Goal: Answer question/provide support

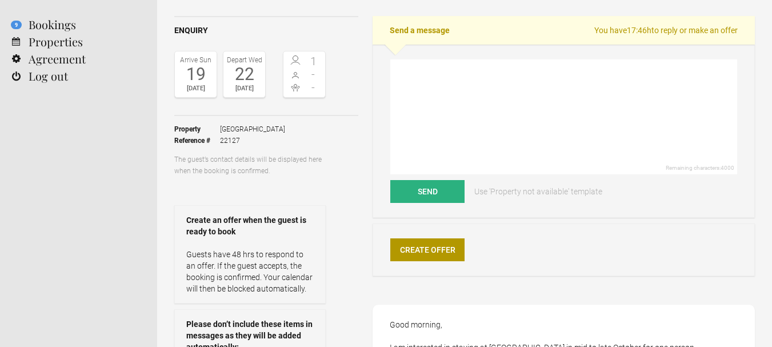
scroll to position [50, 0]
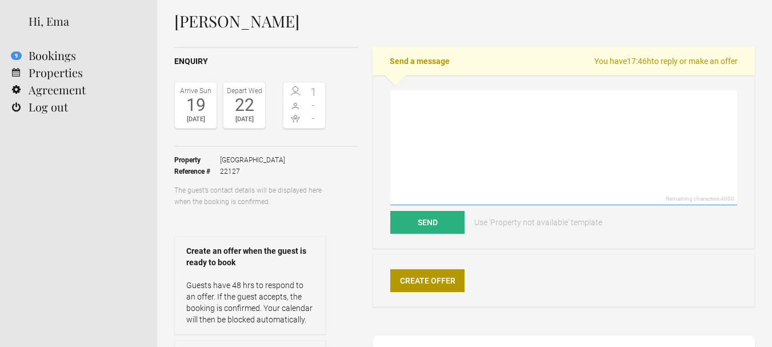
click at [415, 116] on textarea at bounding box center [563, 147] width 347 height 115
paste textarea "Dear Thank you for choosing Pensão Favorita. For the dates that you required we…"
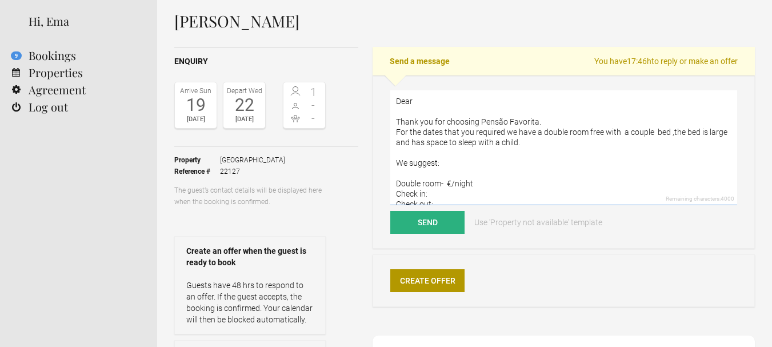
click at [445, 99] on textarea "Dear Thank you for choosing Pensão Favorita. For the dates that you required we…" at bounding box center [563, 147] width 347 height 115
click at [543, 143] on textarea "Dear [PERSON_NAME], Thank you for choosing Pensão Favorita. For the dates that …" at bounding box center [563, 147] width 347 height 115
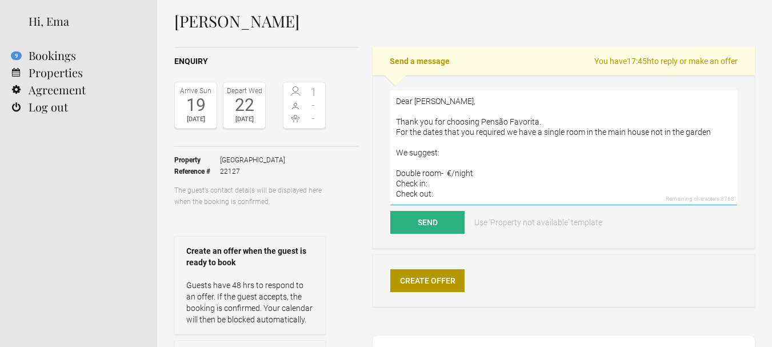
click at [581, 130] on textarea "Dear [PERSON_NAME], Thank you for choosing Pensão Favorita. For the dates that …" at bounding box center [563, 147] width 347 height 115
click at [453, 139] on textarea "Dear [PERSON_NAME], Thank you for choosing Pensão Favorita. For the dates that …" at bounding box center [563, 147] width 347 height 115
click at [445, 186] on textarea "Dear [PERSON_NAME], Thank you for choosing Pensão Favorita. For the dates that …" at bounding box center [563, 147] width 347 height 115
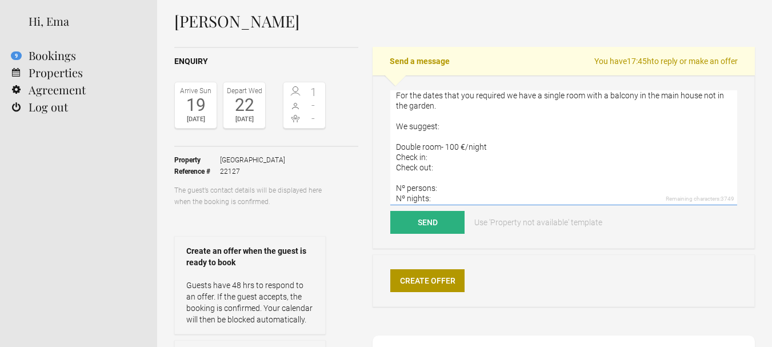
scroll to position [45, 0]
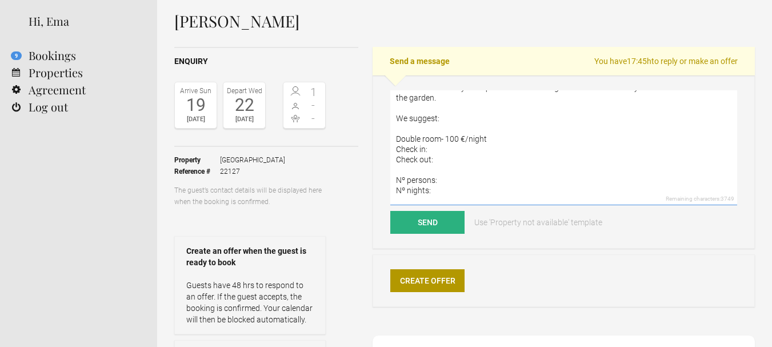
click at [432, 146] on textarea "Dear [PERSON_NAME], Thank you for choosing Pensão Favorita. For the dates that …" at bounding box center [563, 147] width 347 height 115
click at [434, 156] on textarea "Dear [PERSON_NAME], Thank you for choosing Pensão Favorita. For the dates that …" at bounding box center [563, 147] width 347 height 115
click at [443, 178] on textarea "Dear [PERSON_NAME], Thank you for choosing Pensão Favorita. For the dates that …" at bounding box center [563, 147] width 347 height 115
click at [438, 188] on textarea "Dear [PERSON_NAME], Thank you for choosing Pensão Favorita. For the dates that …" at bounding box center [563, 147] width 347 height 115
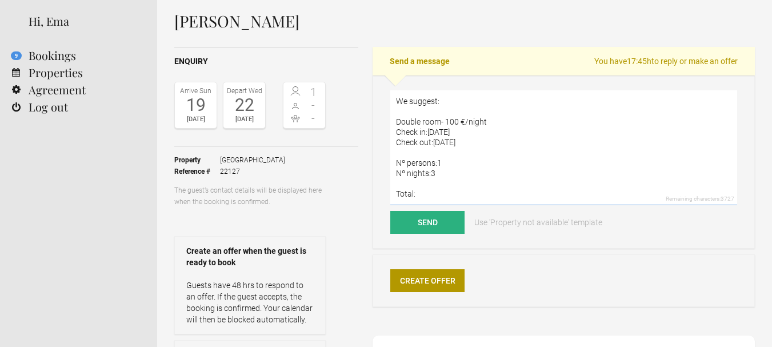
click at [456, 184] on textarea "Dear [PERSON_NAME], Thank you for choosing Pensão Favorita. For the dates that …" at bounding box center [563, 147] width 347 height 115
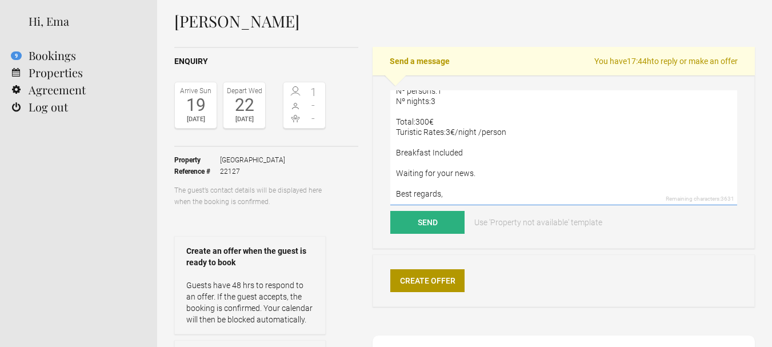
scroll to position [148, 0]
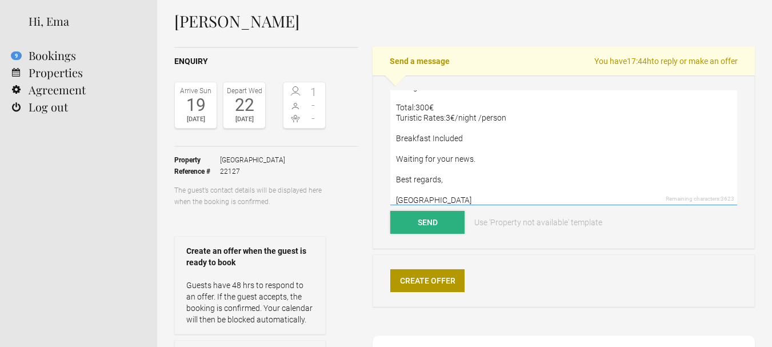
type textarea "Dear [PERSON_NAME], Thank you for choosing Pensão Favorita. For the dates that …"
click at [447, 216] on button "Send" at bounding box center [427, 222] width 74 height 23
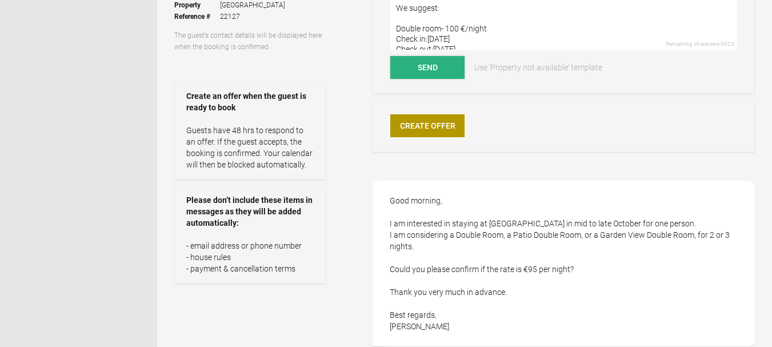
scroll to position [208, 0]
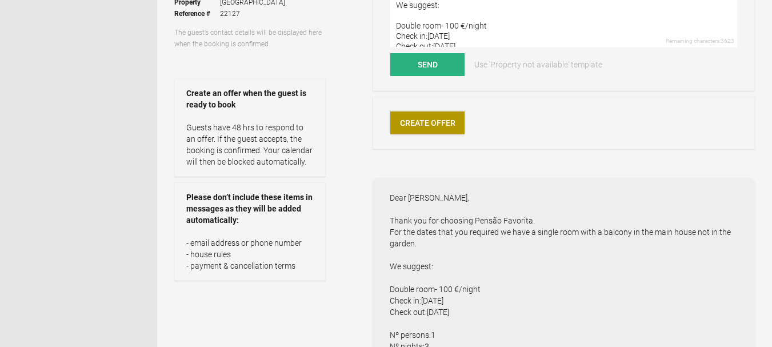
click at [431, 114] on link "Create Offer" at bounding box center [427, 122] width 74 height 23
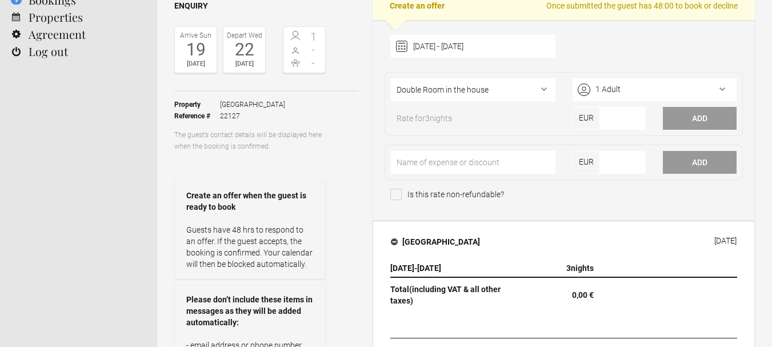
scroll to position [115, 0]
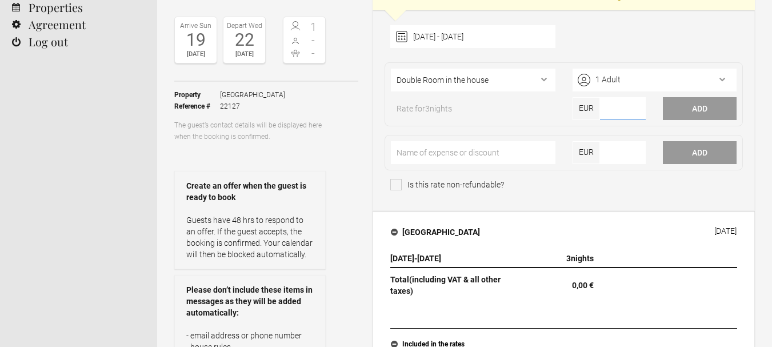
click at [621, 101] on input"] "number" at bounding box center [623, 108] width 46 height 23
type input"] "100"
click at [704, 109] on button "Add" at bounding box center [699, 108] width 74 height 23
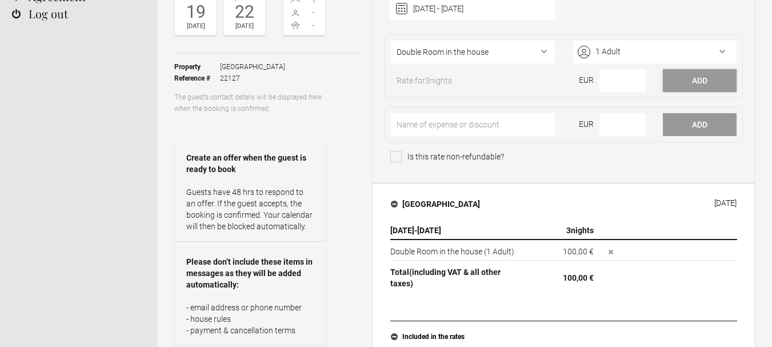
scroll to position [112, 0]
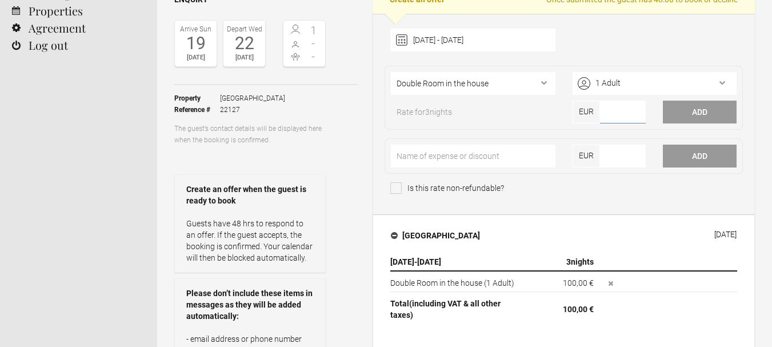
click at [610, 110] on input"] "number" at bounding box center [623, 112] width 46 height 23
type input"] "300"
click at [715, 106] on button "Add" at bounding box center [699, 112] width 74 height 23
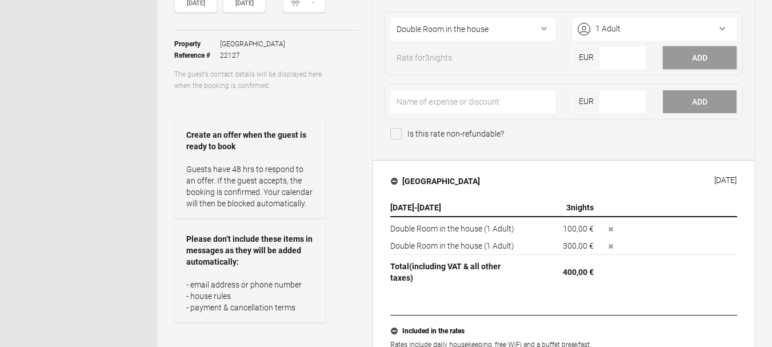
scroll to position [150, 0]
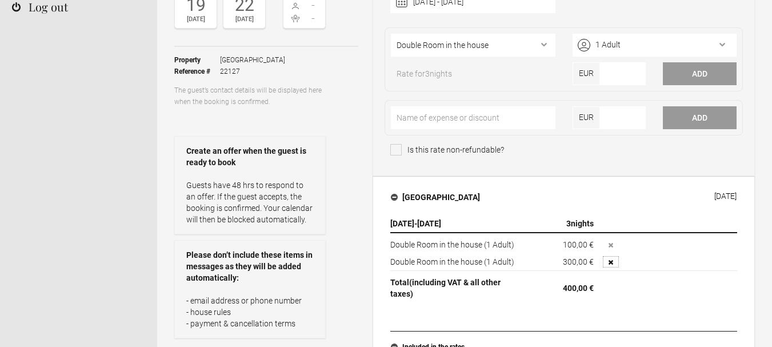
click at [607, 262] on button "button" at bounding box center [610, 261] width 16 height 11
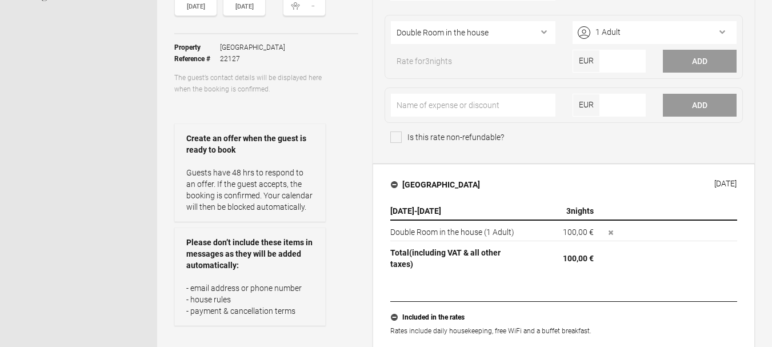
scroll to position [138, 0]
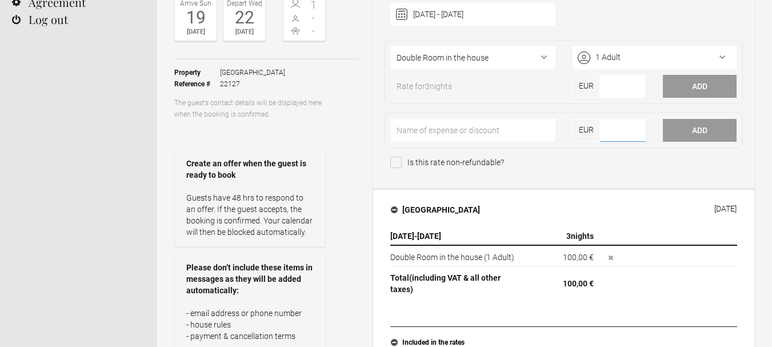
click at [626, 131] on input"] "number" at bounding box center [623, 130] width 46 height 23
type input"] "300"
click at [704, 122] on button "Add" at bounding box center [699, 130] width 74 height 23
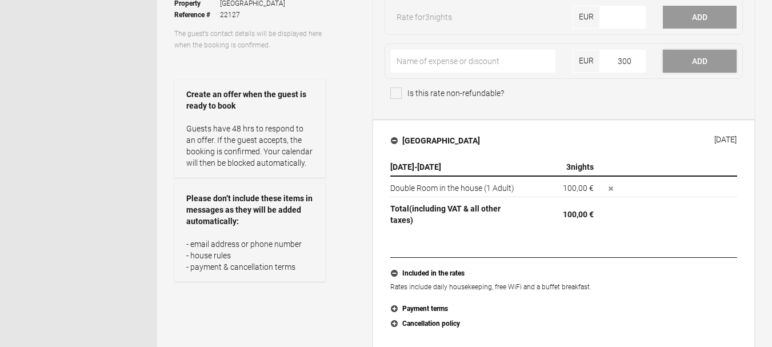
scroll to position [150, 0]
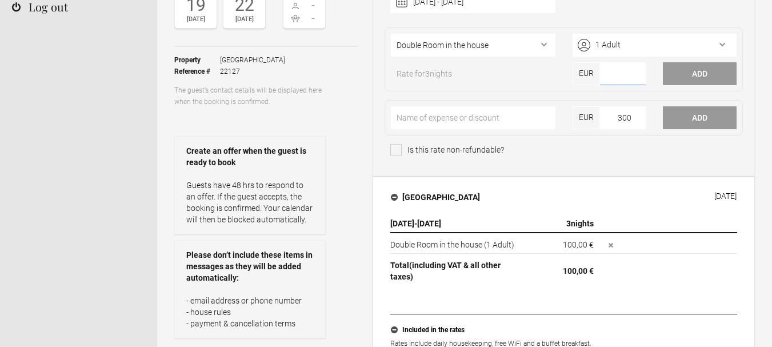
click at [630, 75] on input"] "number" at bounding box center [623, 73] width 46 height 23
type input"] "300"
click at [689, 75] on button "Add" at bounding box center [699, 73] width 74 height 23
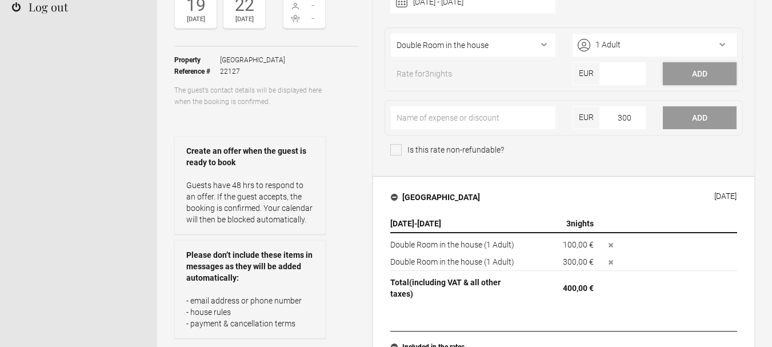
scroll to position [172, 0]
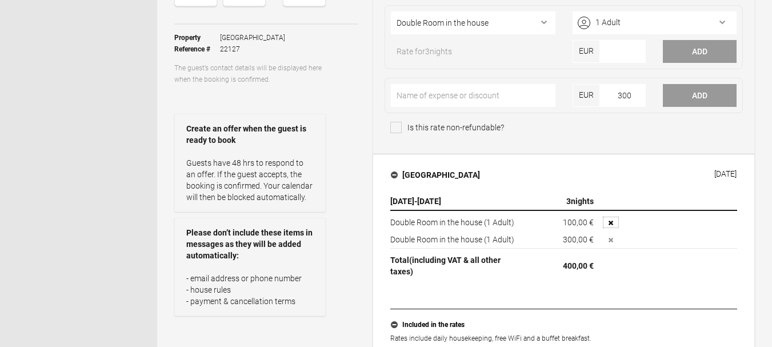
click at [612, 221] on icon "button" at bounding box center [610, 222] width 5 height 5
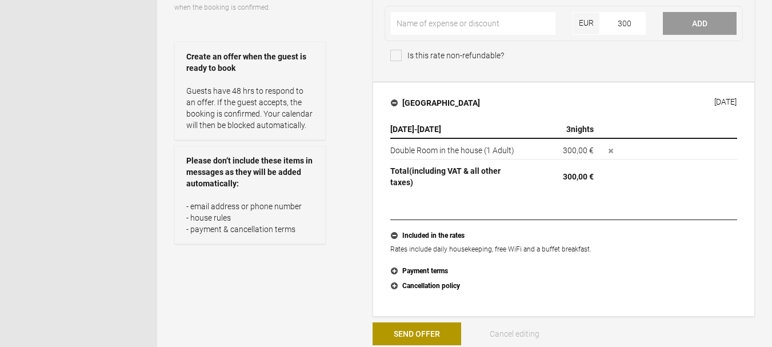
scroll to position [339, 0]
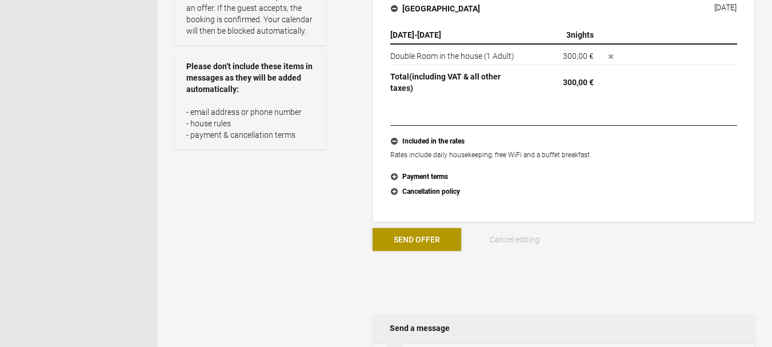
click at [425, 242] on button "Send Offer" at bounding box center [416, 239] width 89 height 23
